Goal: Task Accomplishment & Management: Manage account settings

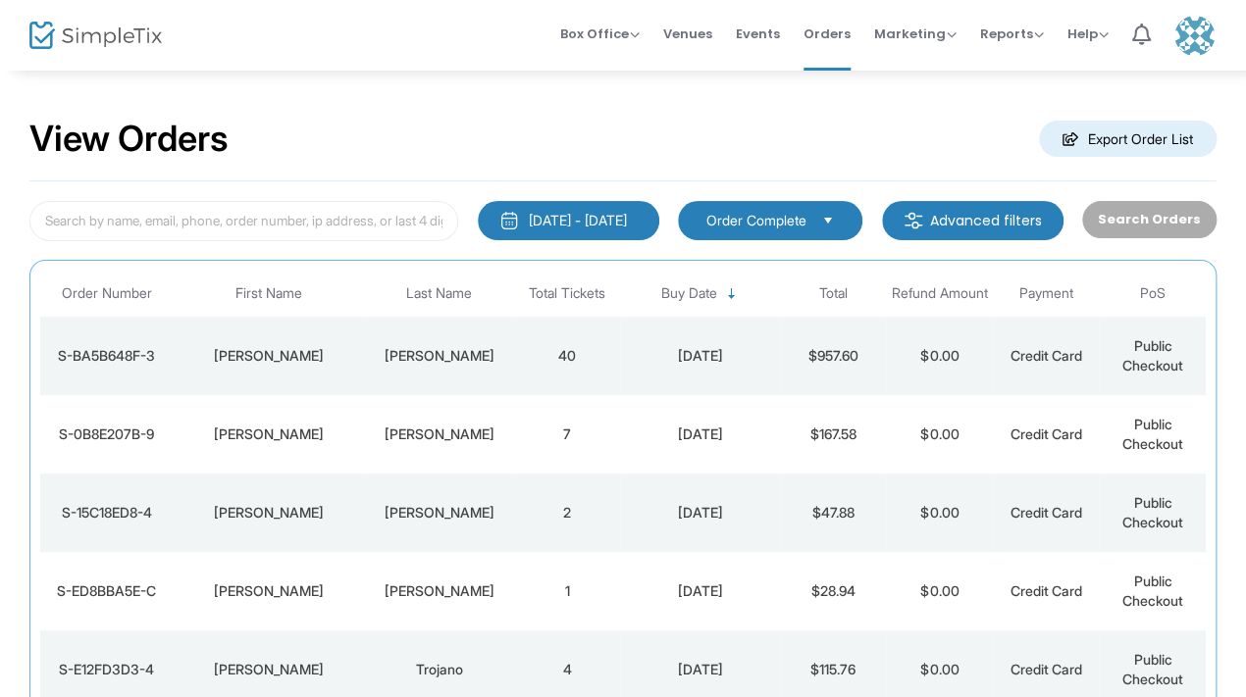
click at [348, 461] on td "Sara" at bounding box center [269, 434] width 191 height 78
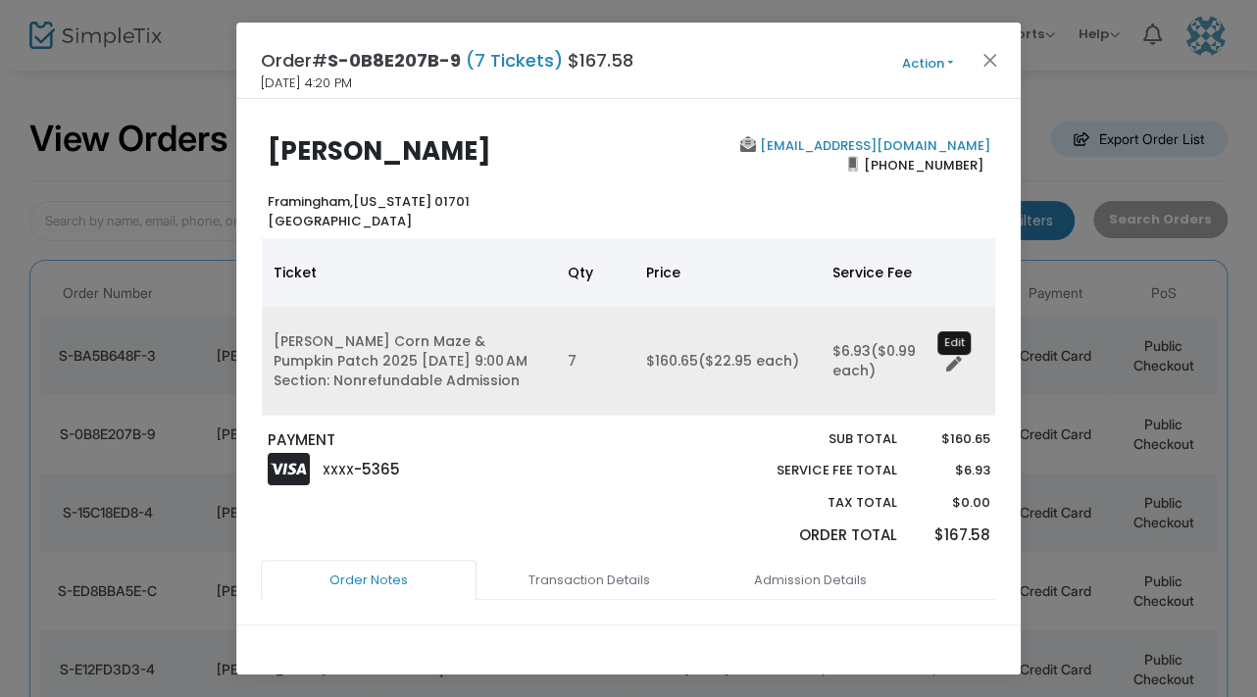
click at [949, 365] on icon "Data table" at bounding box center [954, 365] width 16 height 16
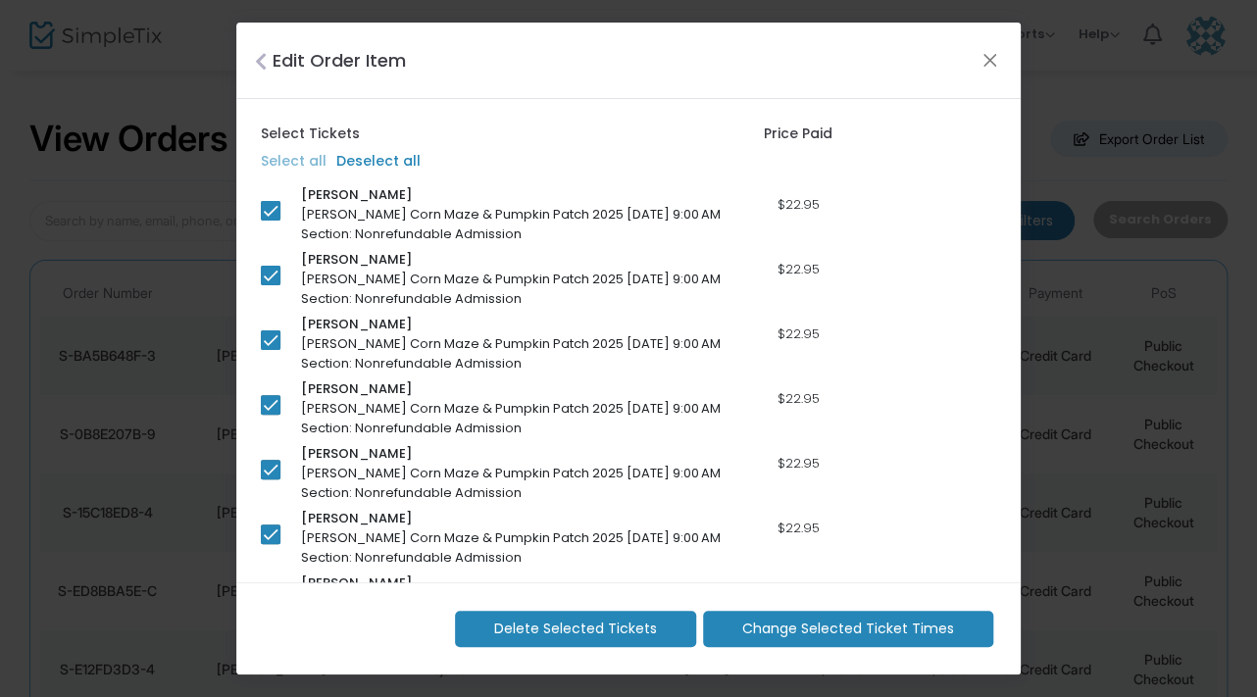
click at [905, 629] on span "Change Selected Ticket Times" at bounding box center [848, 629] width 212 height 21
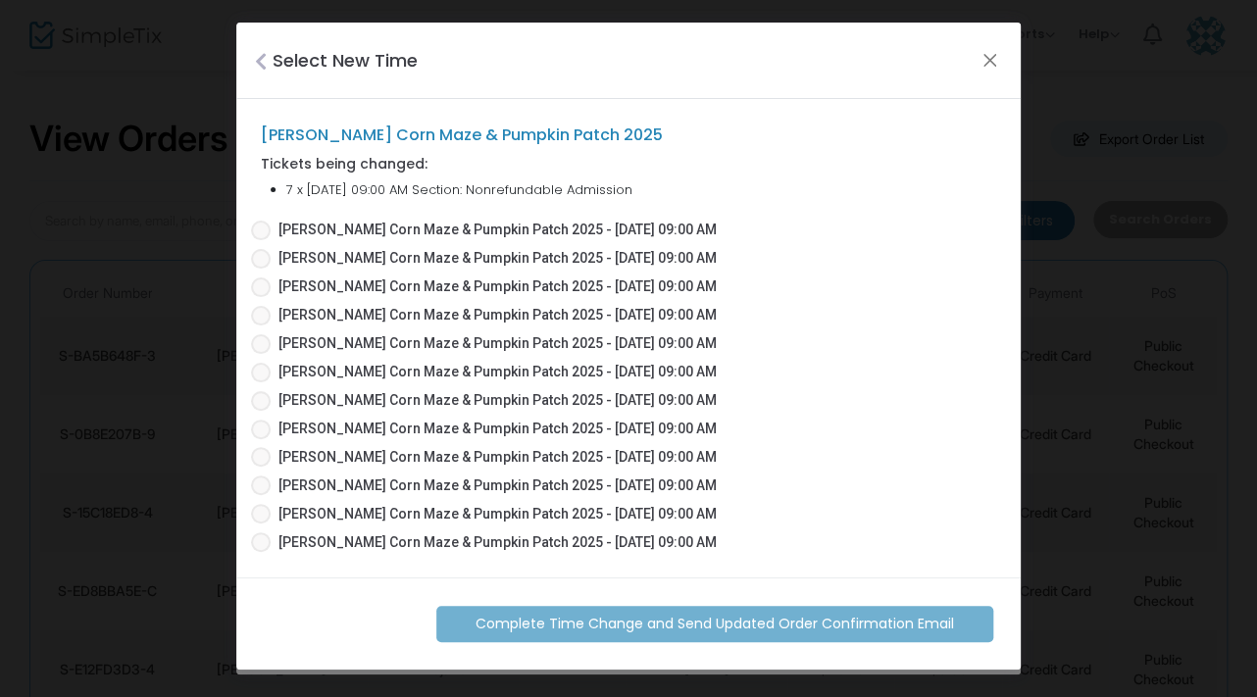
click at [275, 229] on span "Sauchuk's Corn Maze & Pumpkin Patch 2025 - 09/21/2025 09:00 AM" at bounding box center [494, 230] width 446 height 21
click at [261, 240] on input "Sauchuk's Corn Maze & Pumpkin Patch 2025 - 09/21/2025 09:00 AM" at bounding box center [260, 240] width 1 height 1
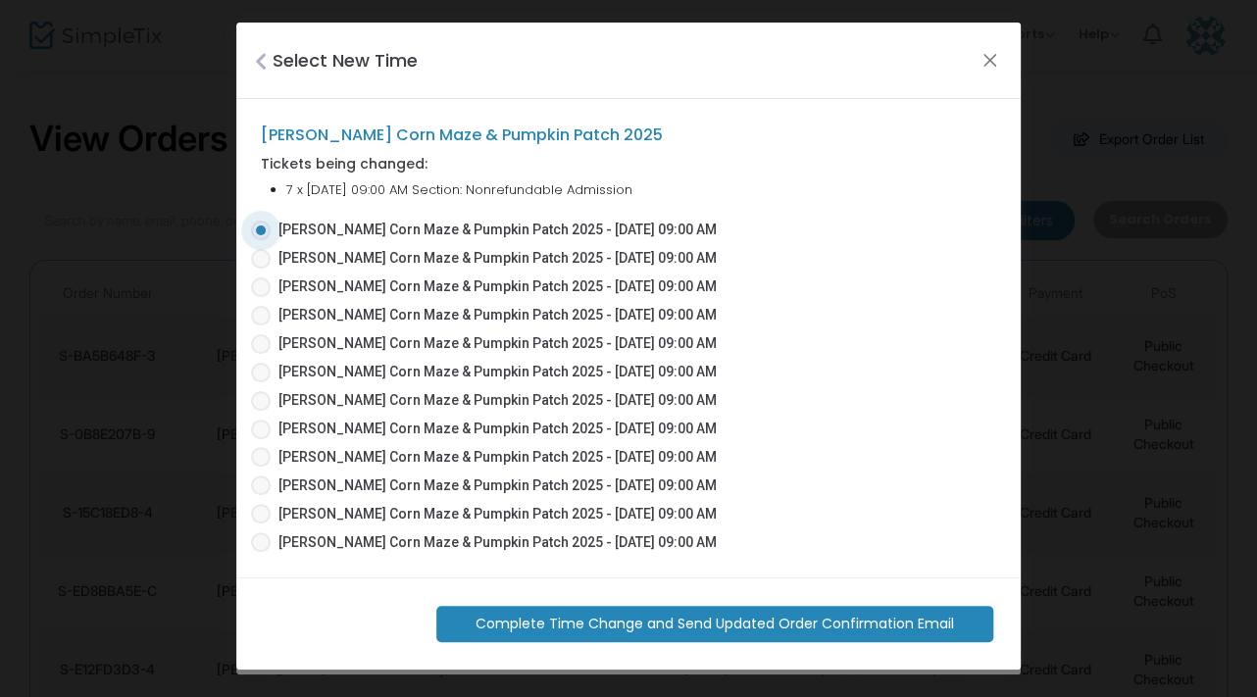
click at [890, 616] on span "Complete Time Change and Send Updated Order Confirmation Email" at bounding box center [715, 624] width 479 height 21
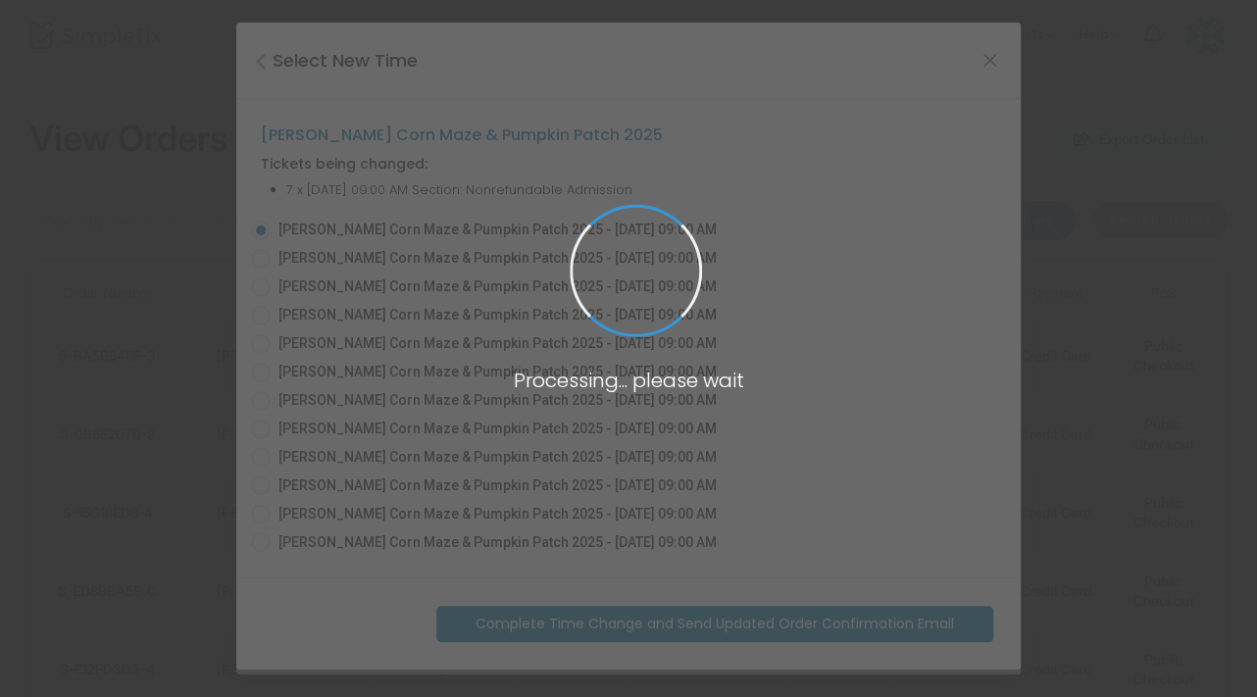
radio input "false"
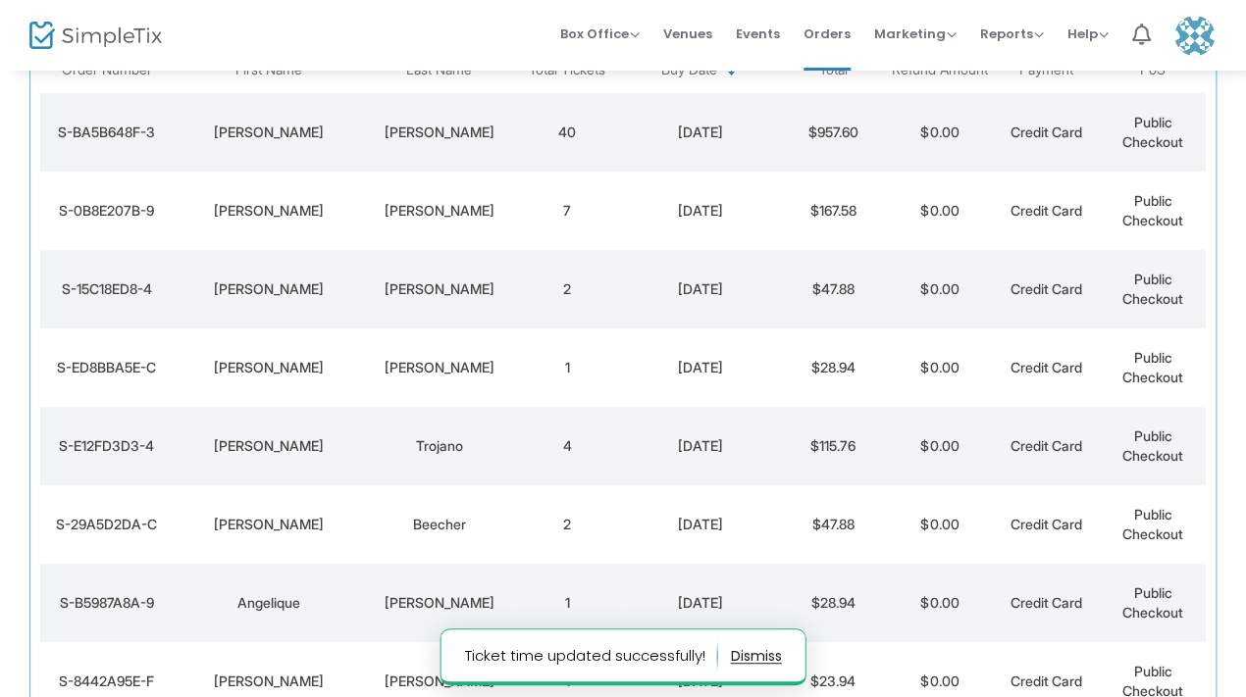
scroll to position [245, 0]
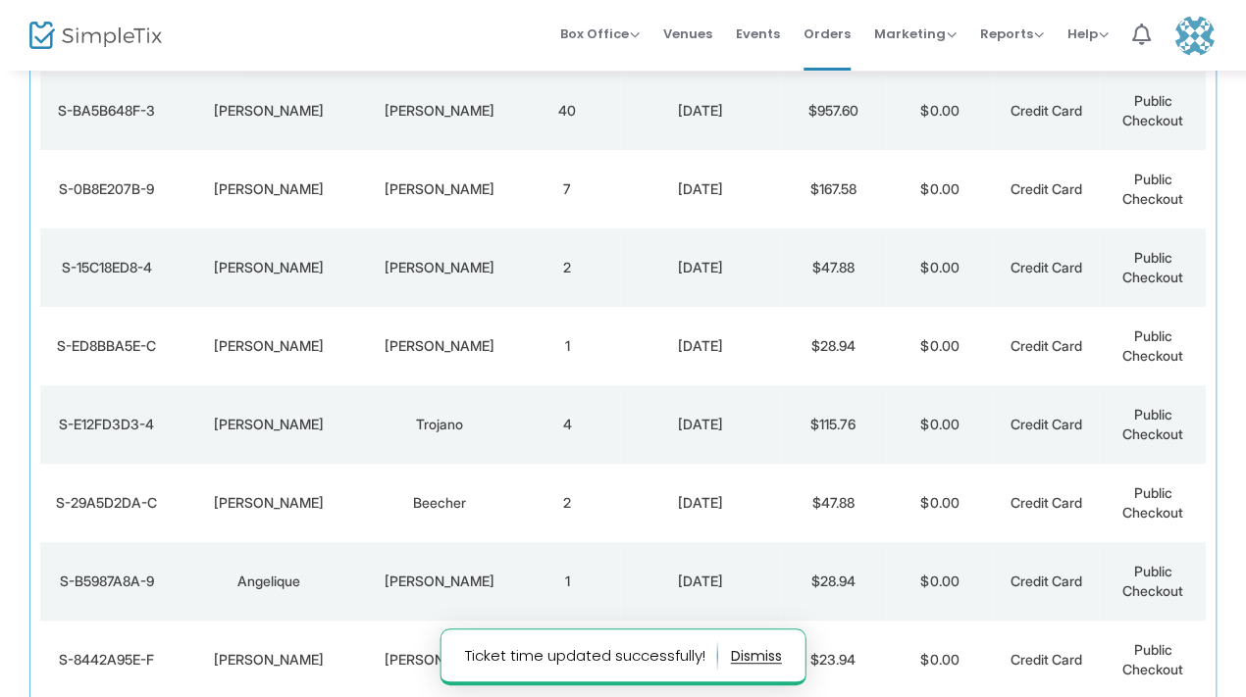
click at [352, 171] on td "Sara" at bounding box center [269, 189] width 191 height 78
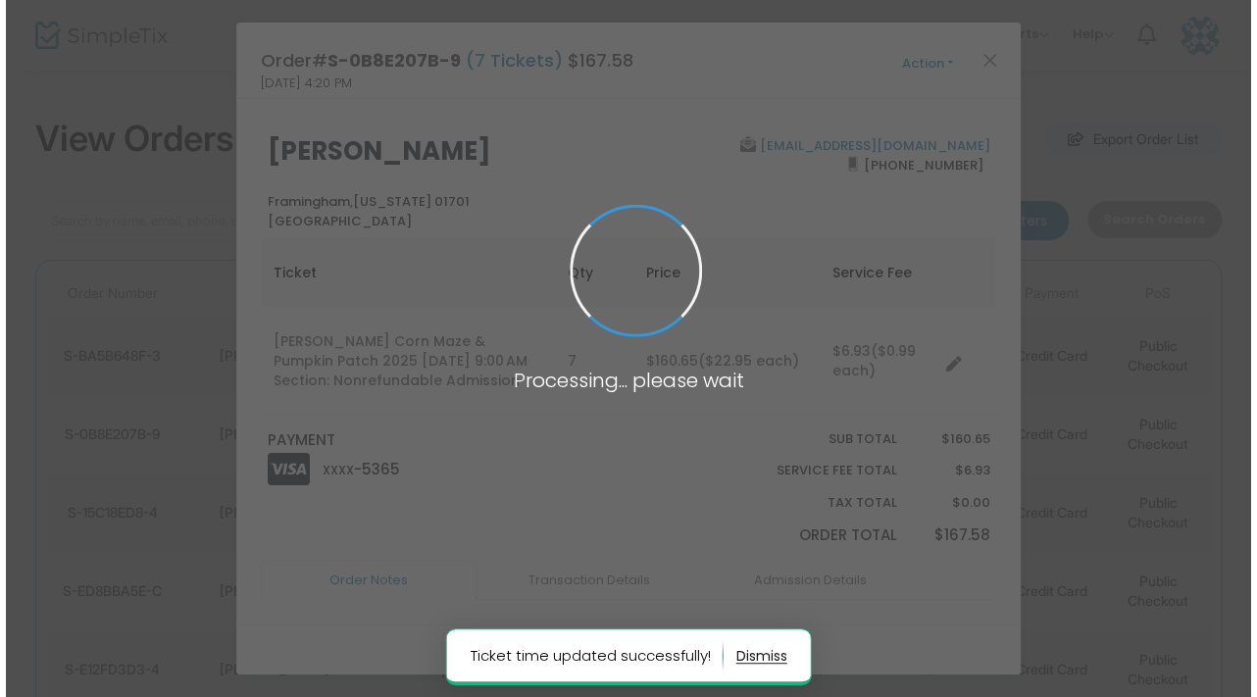
scroll to position [0, 0]
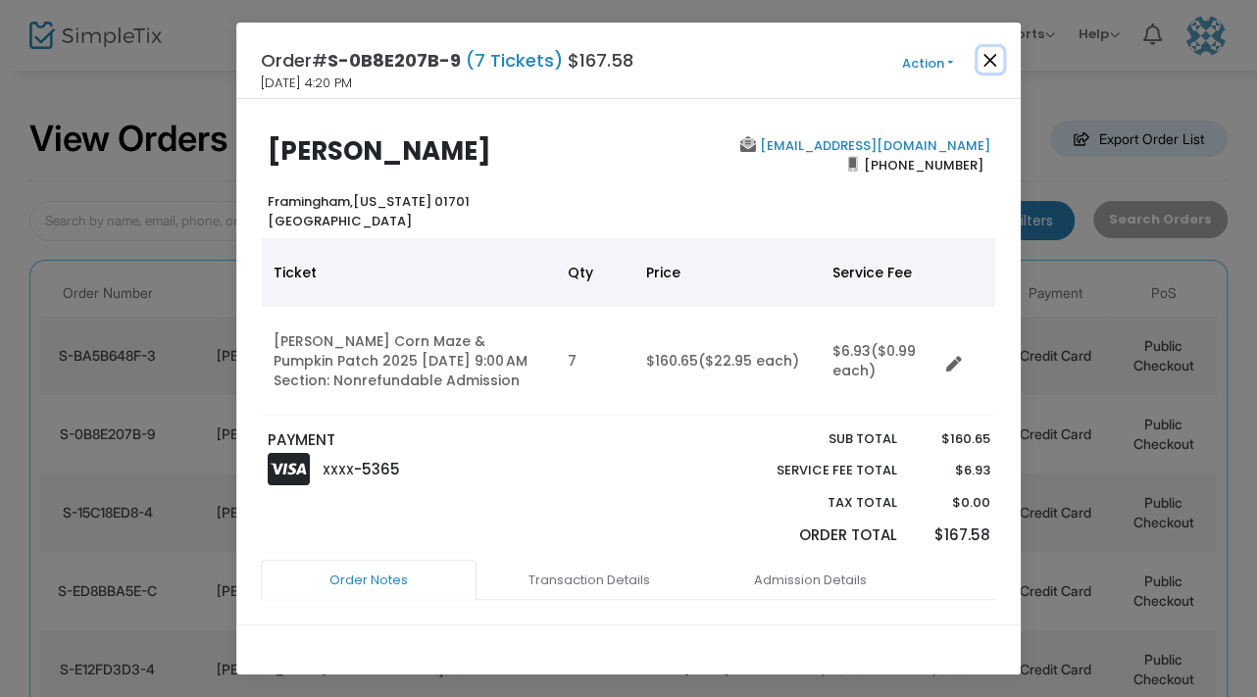
click at [988, 51] on button "Close" at bounding box center [990, 59] width 25 height 25
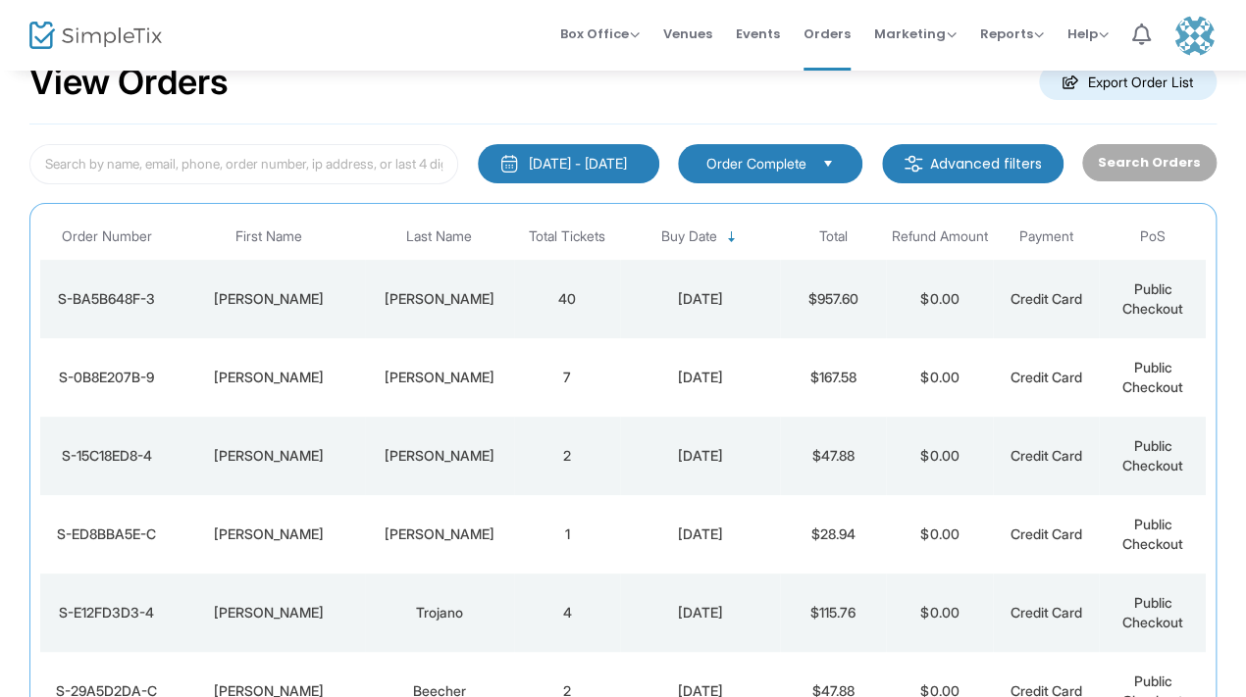
scroll to position [51, 0]
